Goal: Information Seeking & Learning: Understand process/instructions

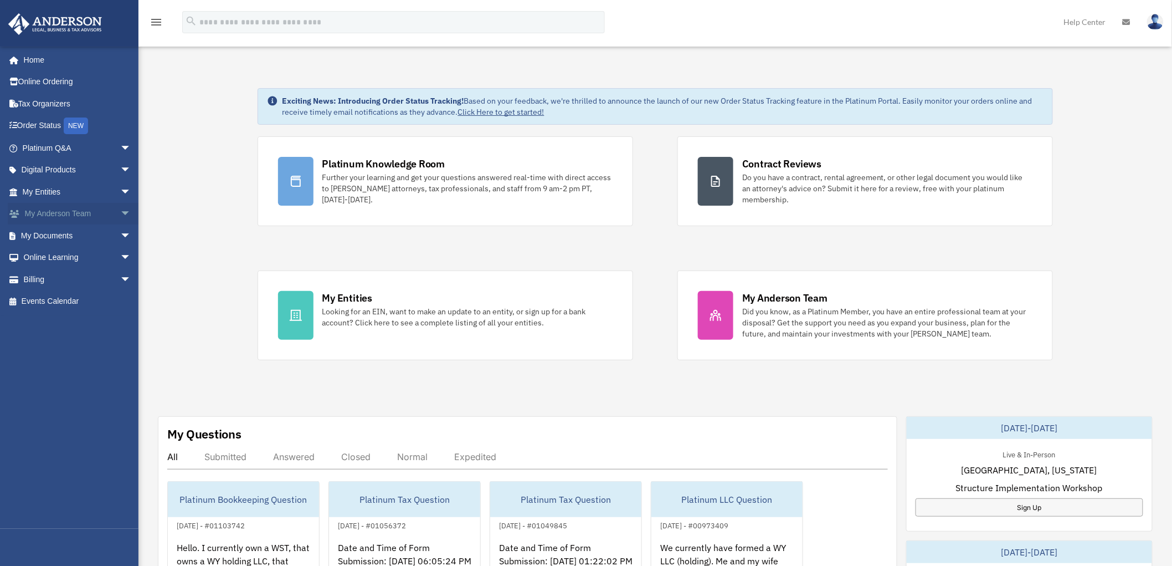
click at [120, 217] on span "arrow_drop_down" at bounding box center [131, 214] width 22 height 23
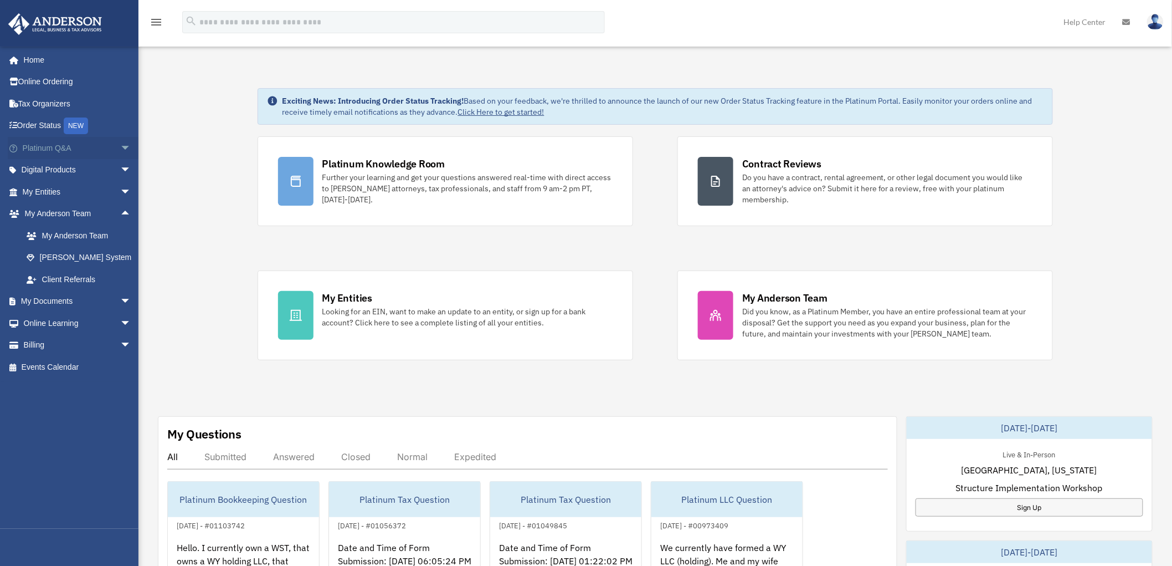
click at [120, 146] on span "arrow_drop_down" at bounding box center [131, 148] width 22 height 23
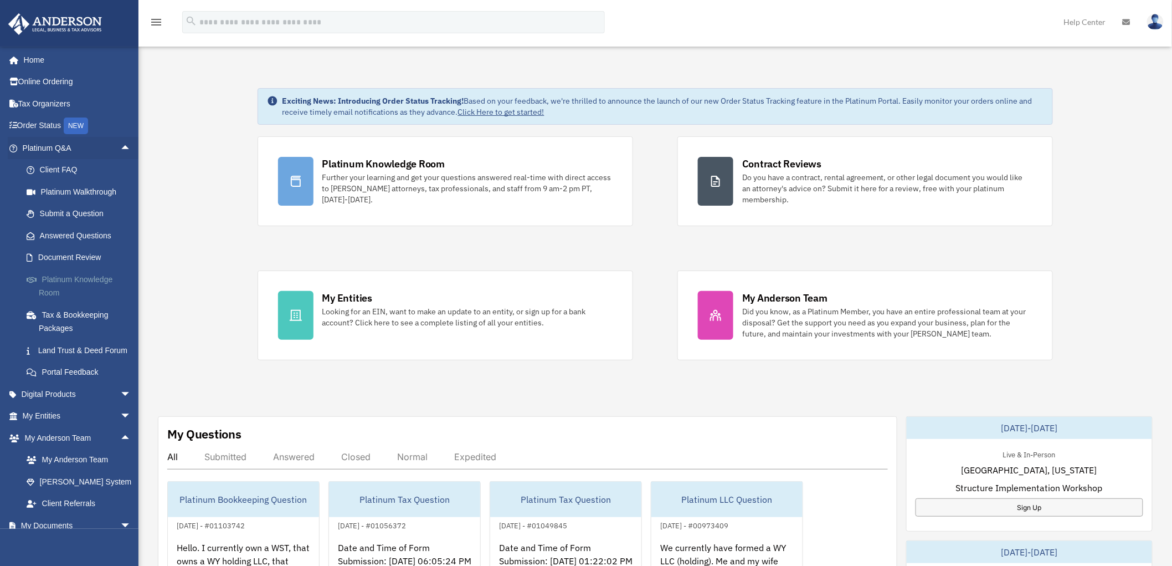
click at [75, 281] on link "Platinum Knowledge Room" at bounding box center [82, 285] width 132 height 35
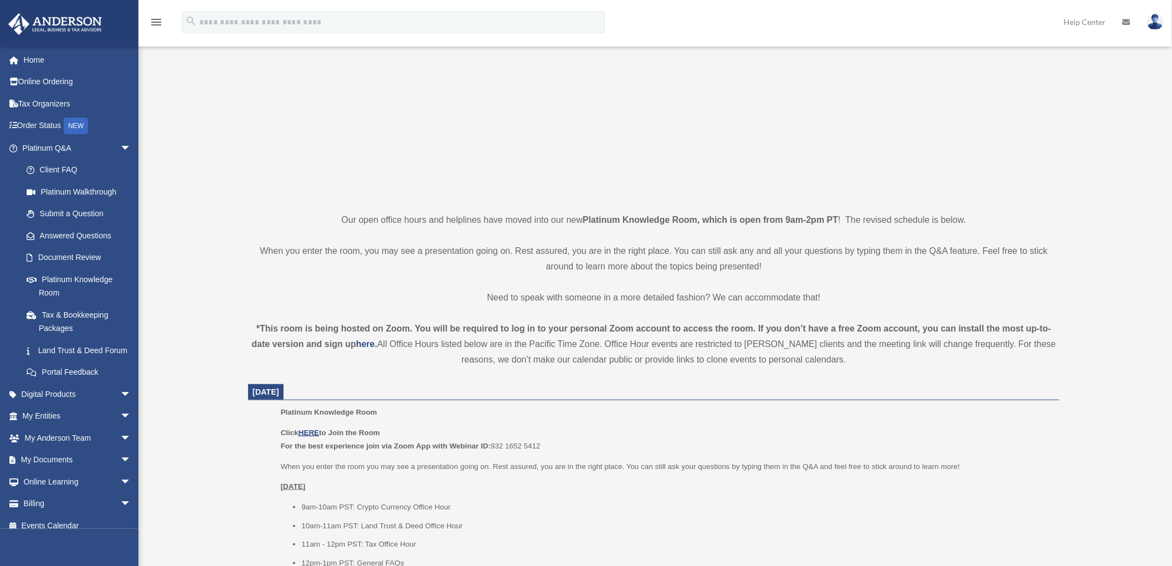
scroll to position [205, 0]
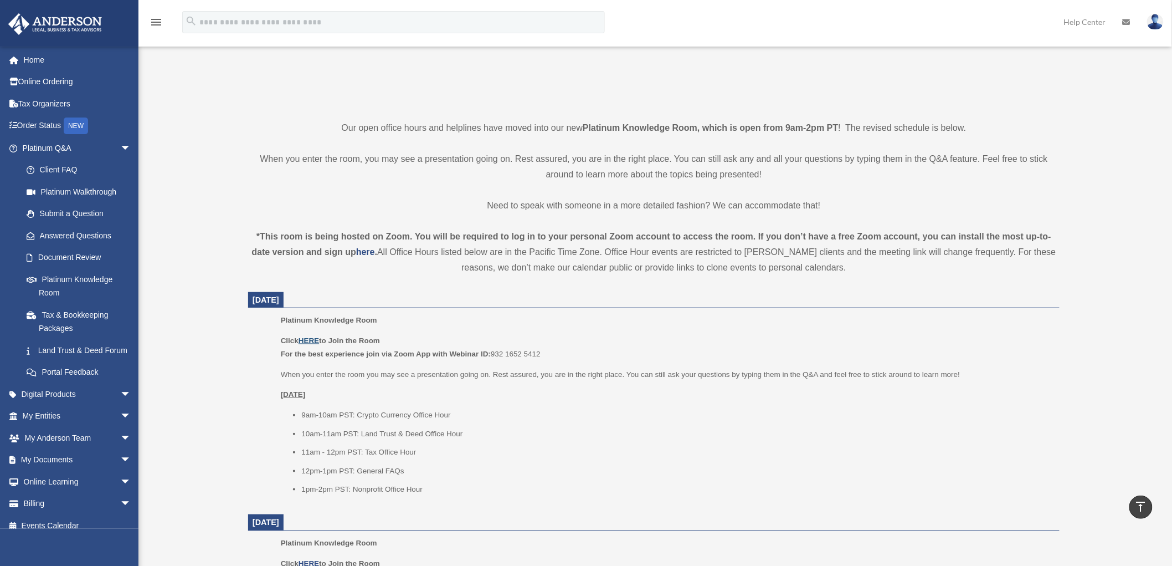
click at [317, 341] on u "HERE" at bounding box center [309, 340] width 20 height 8
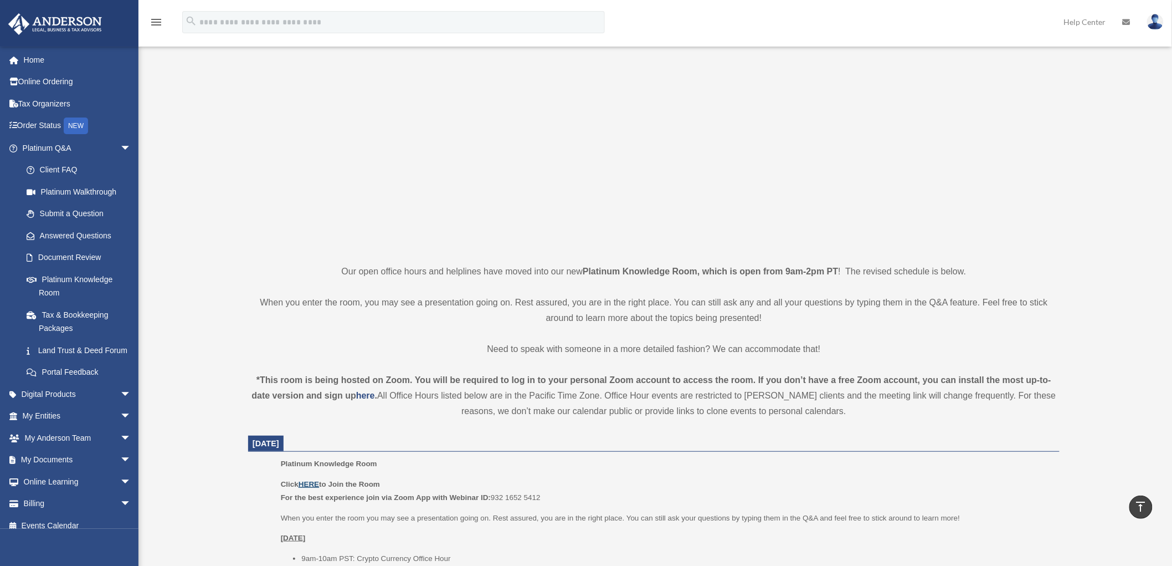
scroll to position [0, 0]
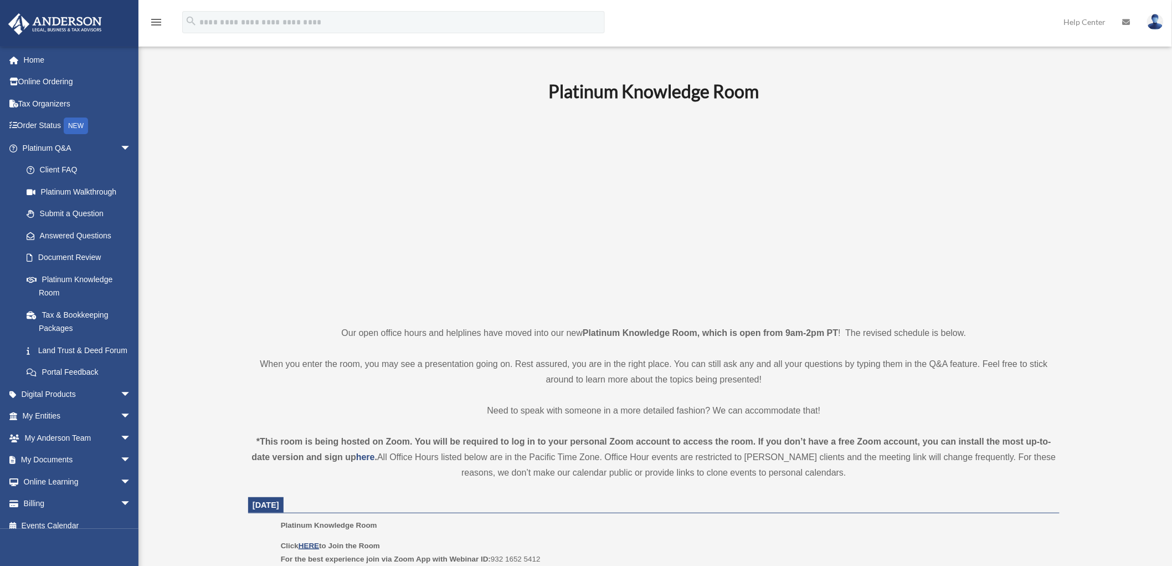
drag, startPoint x: 312, startPoint y: 500, endPoint x: 13, endPoint y: 4, distance: 579.1
